Goal: Navigation & Orientation: Find specific page/section

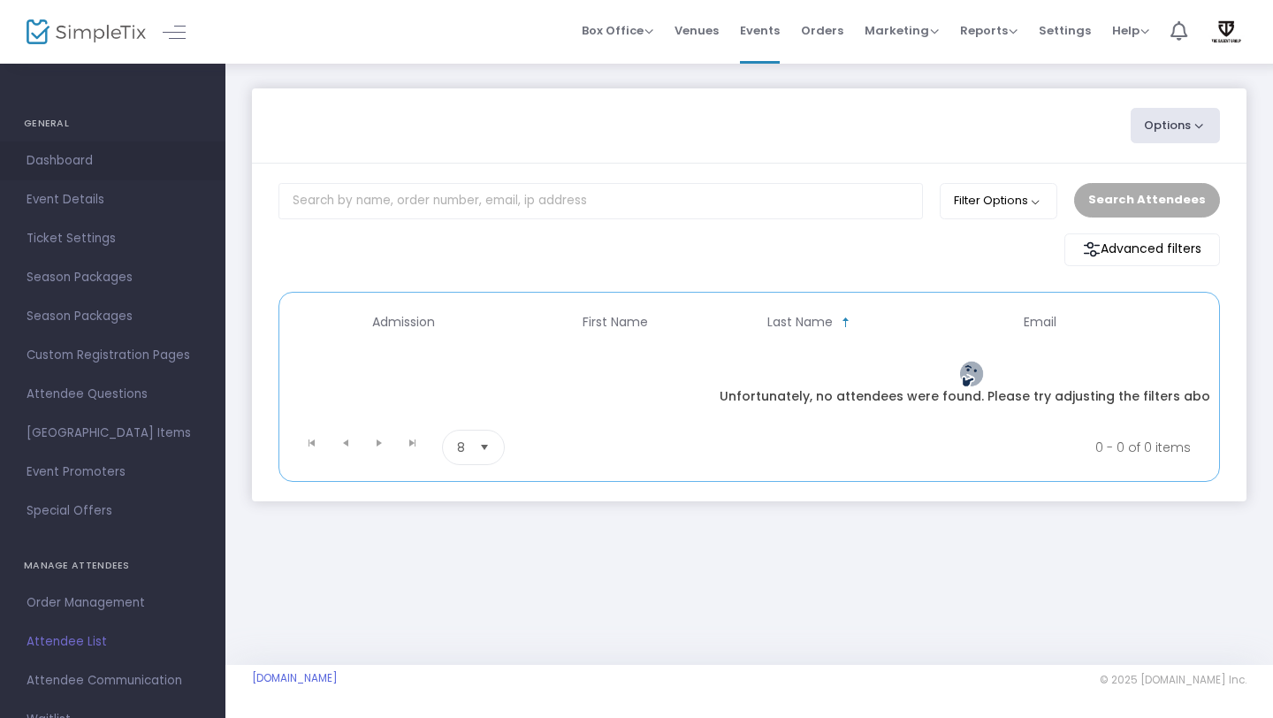
click at [72, 162] on span "Dashboard" at bounding box center [113, 160] width 172 height 23
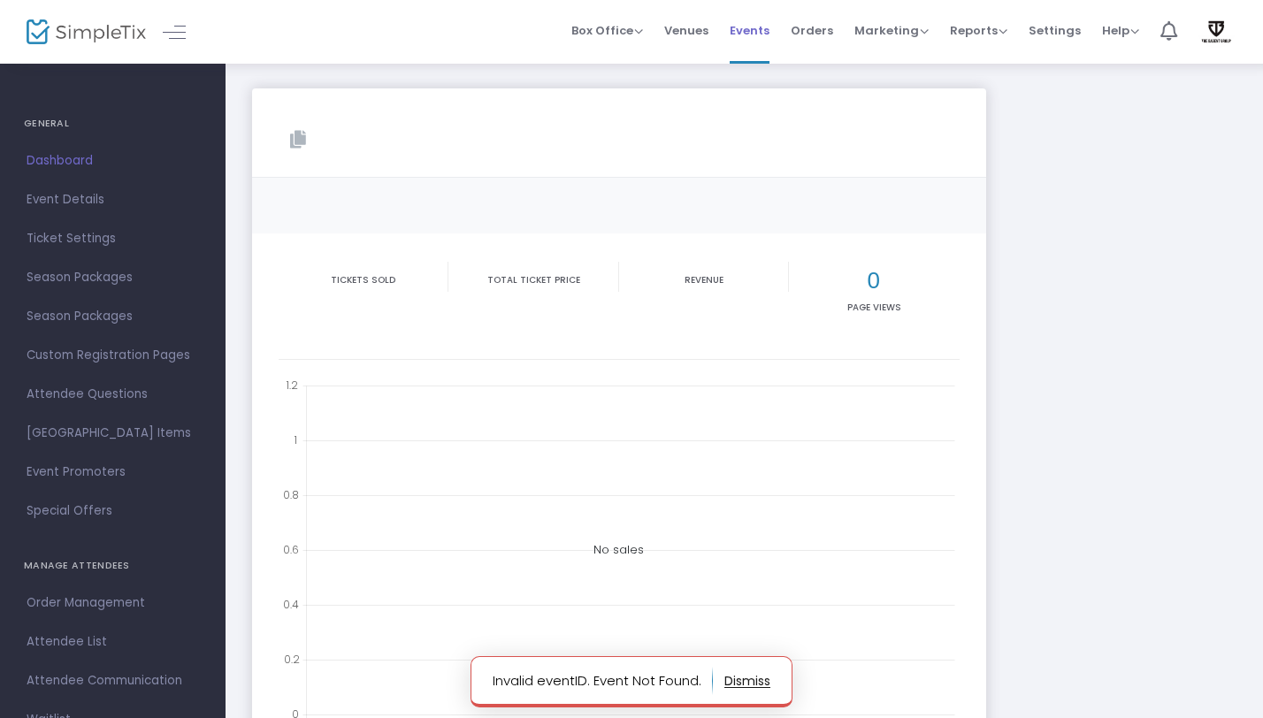
click at [759, 34] on span "Events" at bounding box center [749, 30] width 40 height 45
